Goal: Task Accomplishment & Management: Use online tool/utility

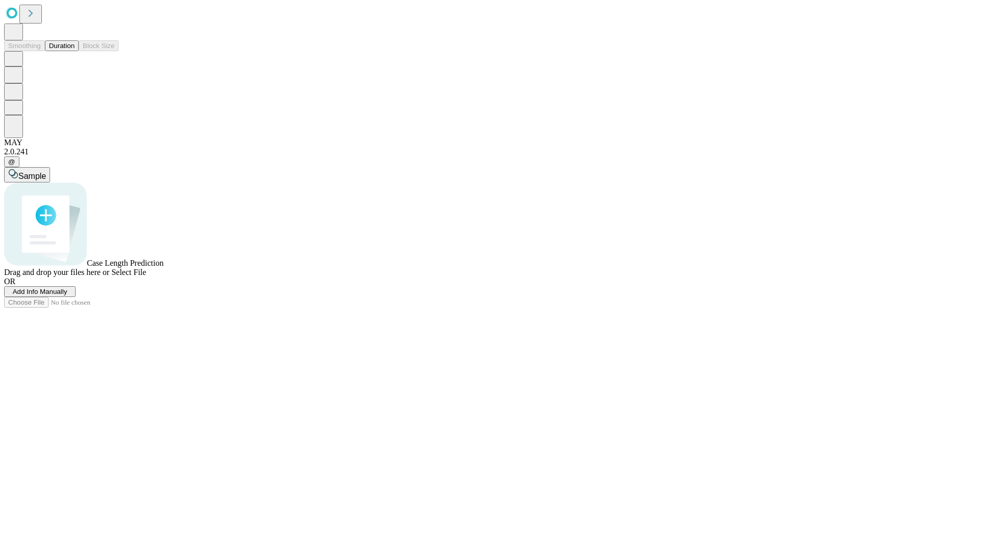
click at [75, 51] on button "Duration" at bounding box center [62, 45] width 34 height 11
click at [146, 276] on span "Select File" at bounding box center [128, 272] width 35 height 9
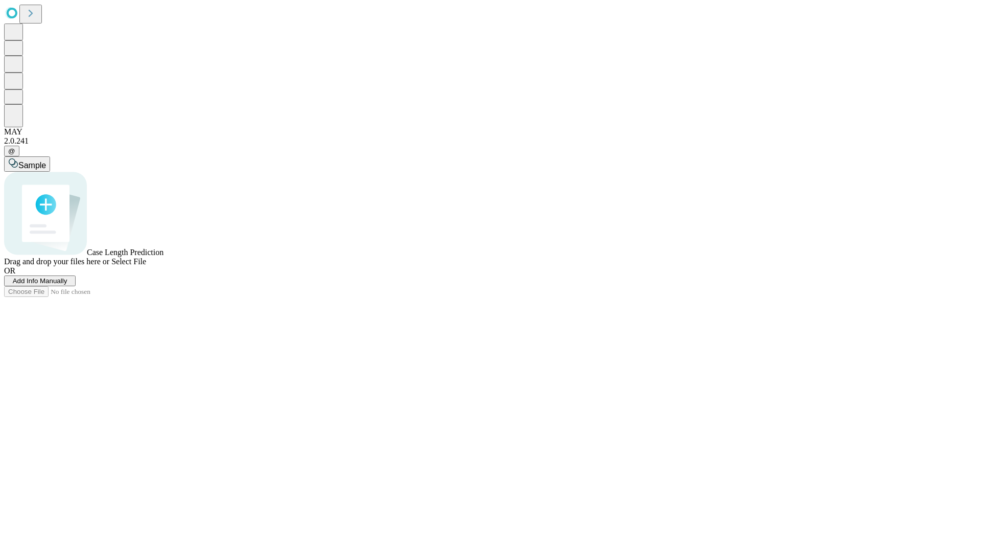
click at [146, 266] on span "Select File" at bounding box center [128, 261] width 35 height 9
